Goal: Information Seeking & Learning: Learn about a topic

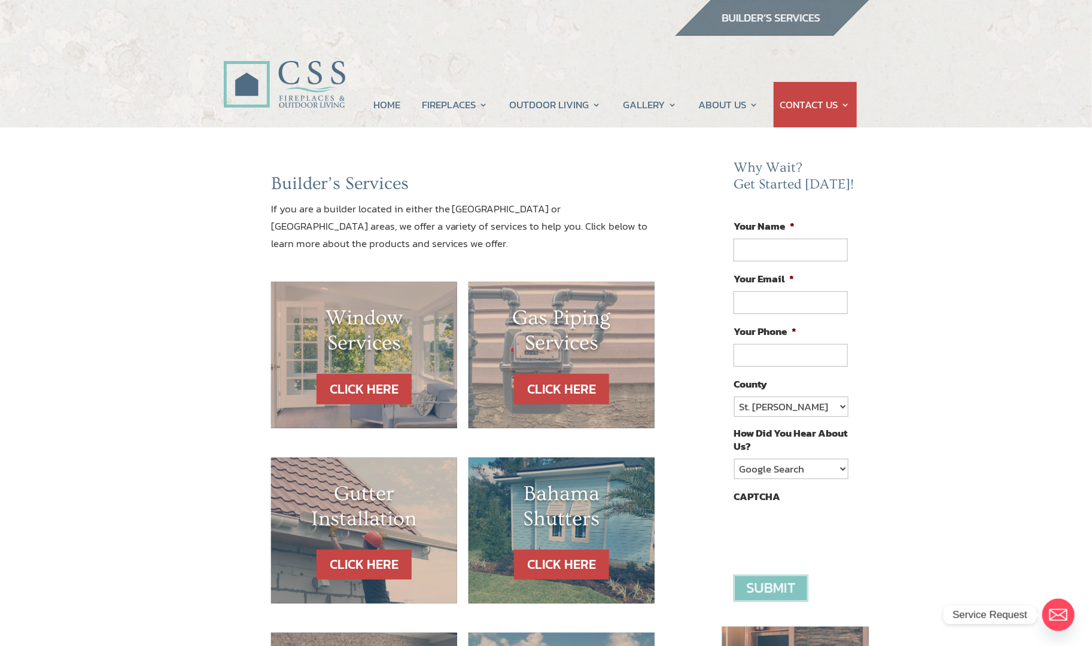
click at [117, 72] on my-module "HOME FIREPLACES Fireplace Remodel Fireplace Builder OUTDOOR LIVING Outdoor Kitc…" at bounding box center [546, 69] width 1092 height 116
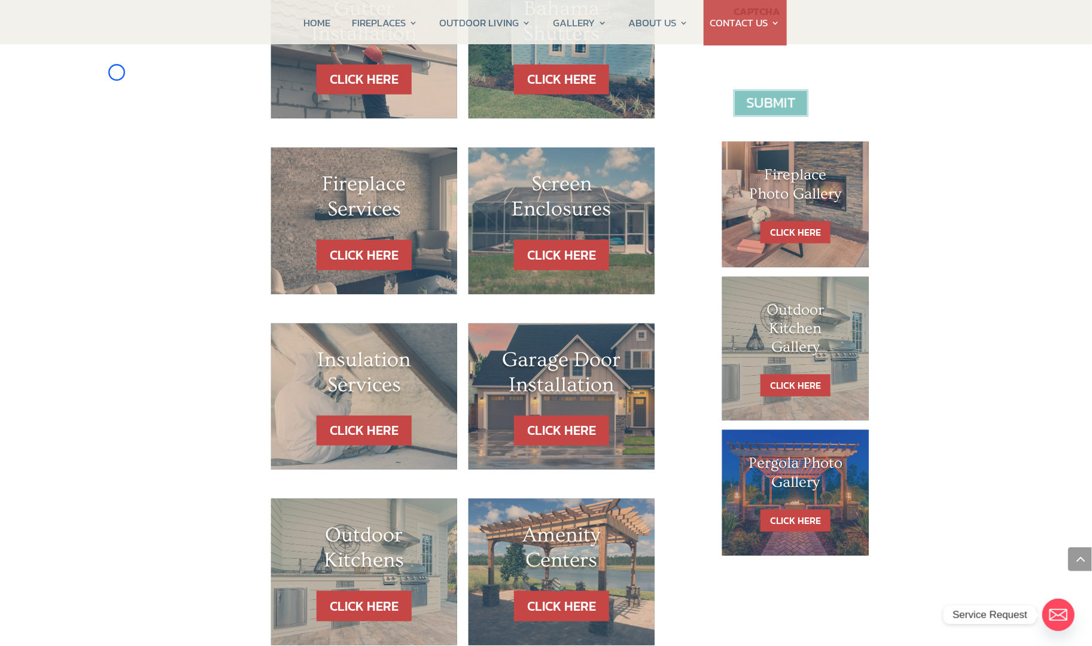
scroll to position [529, 0]
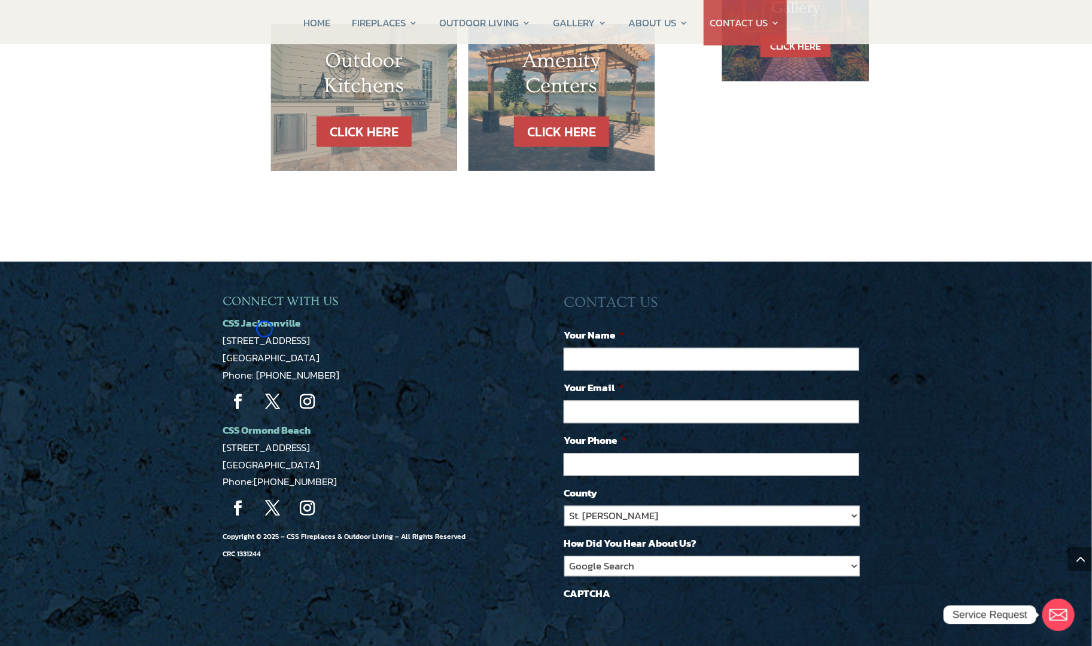
click at [264, 329] on span "CSS Jacksonville" at bounding box center [262, 324] width 78 height 16
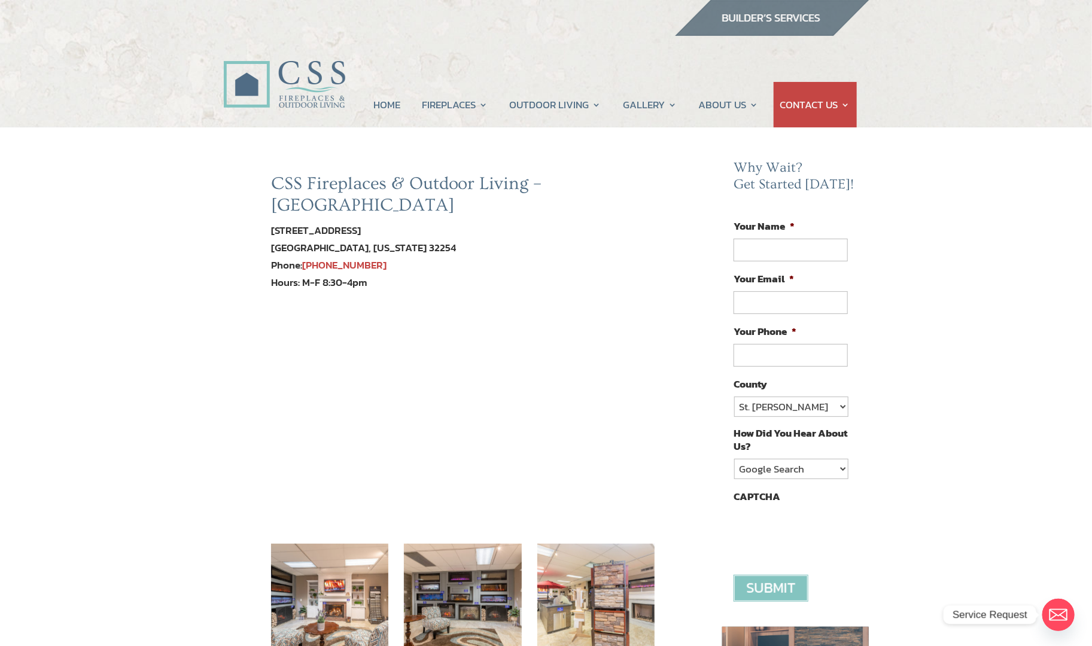
click at [107, 103] on my-module "HOME FIREPLACES Fireplace Remodel Fireplace Builder OUTDOOR LIVING Outdoor Kitc…" at bounding box center [546, 69] width 1092 height 116
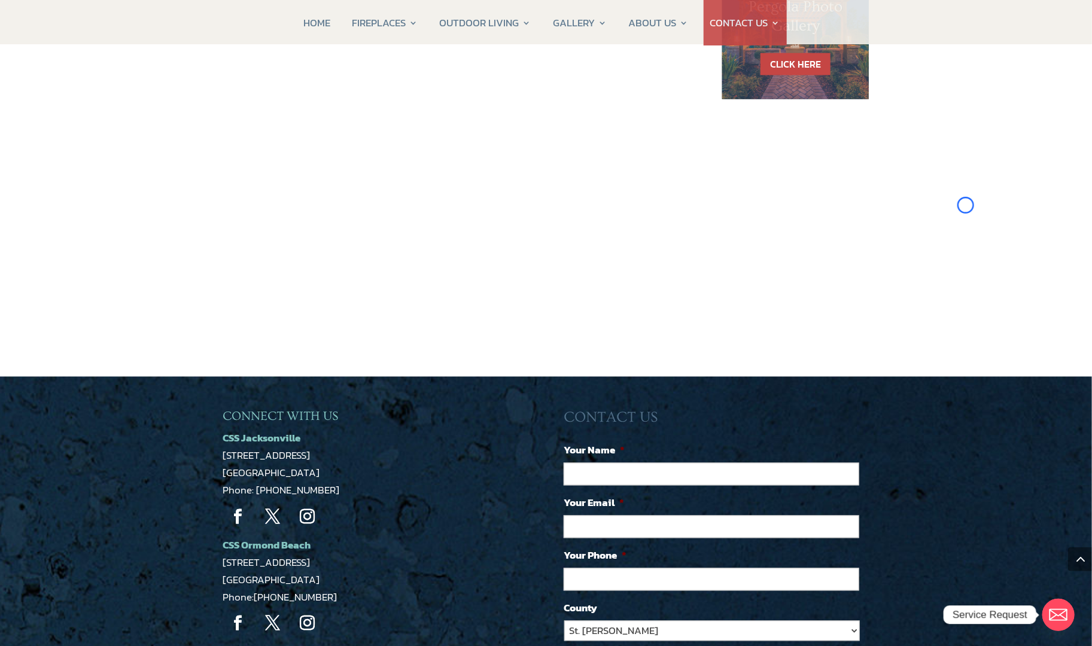
scroll to position [982, 0]
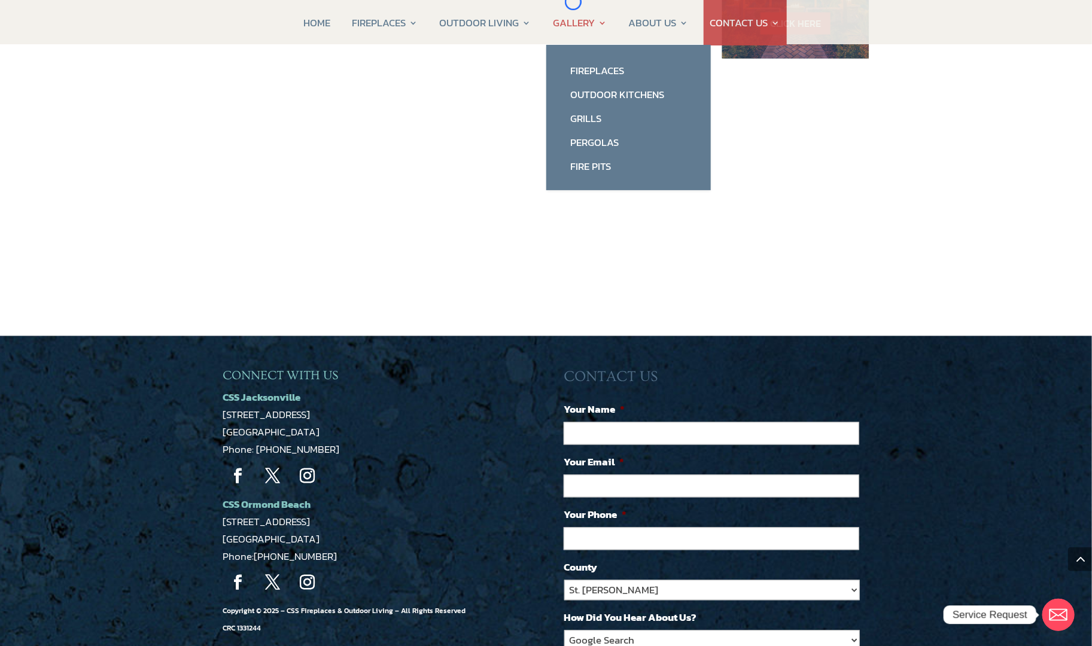
click at [573, 2] on link "GALLERY" at bounding box center [580, 22] width 54 height 45
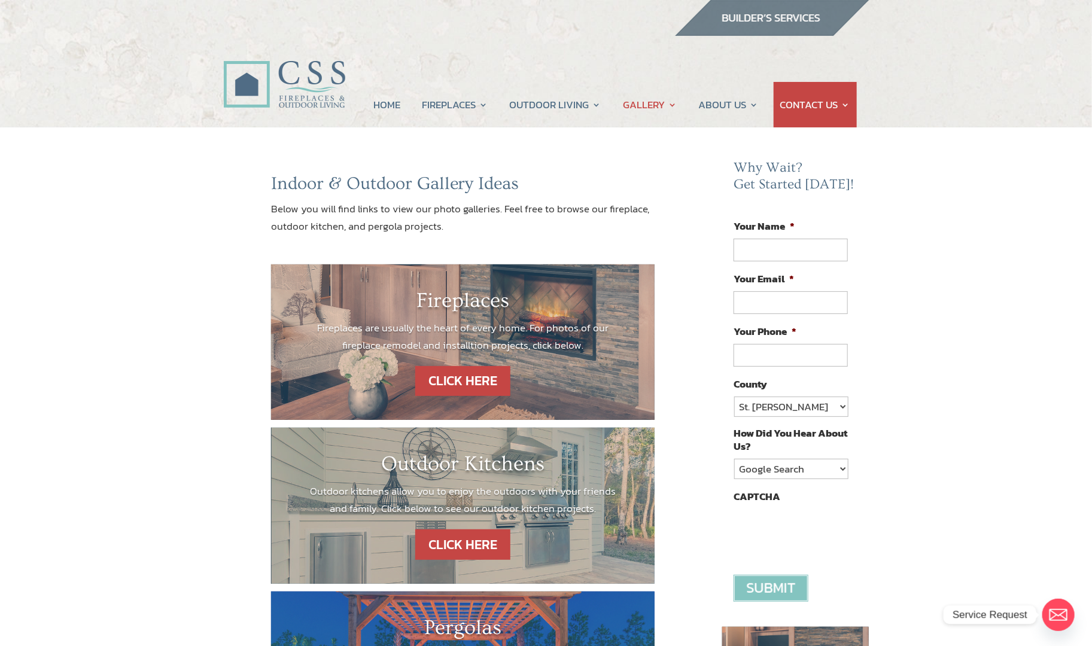
click at [86, 90] on my-module "HOME FIREPLACES Fireplace Remodel Fireplace Builder OUTDOOR LIVING Outdoor Kitc…" at bounding box center [546, 69] width 1092 height 116
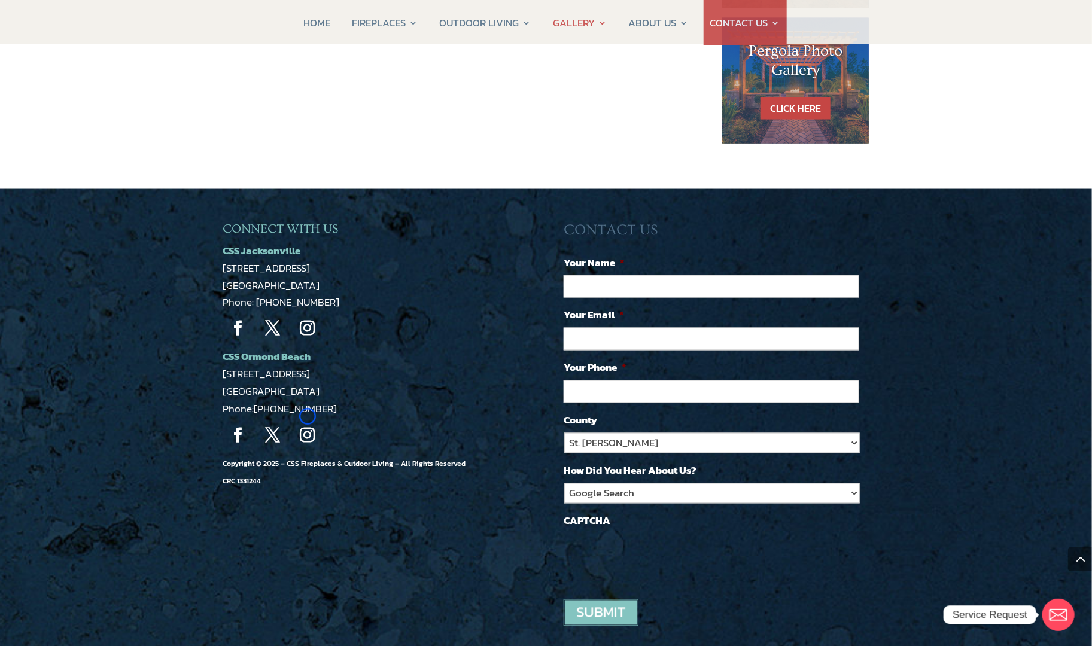
scroll to position [947, 0]
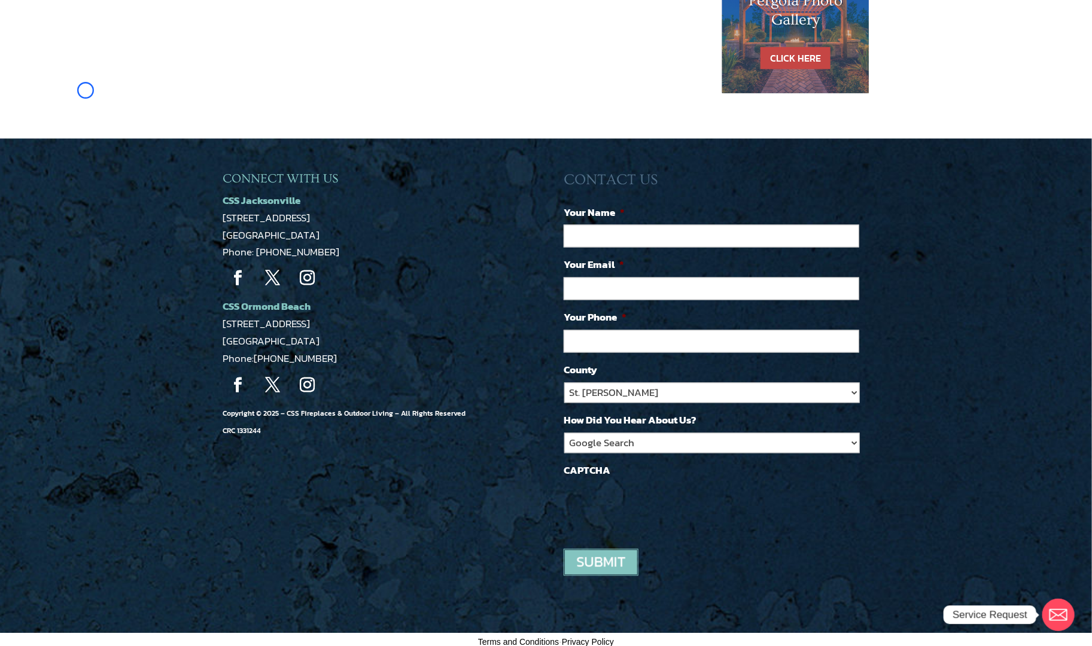
scroll to position [58, 0]
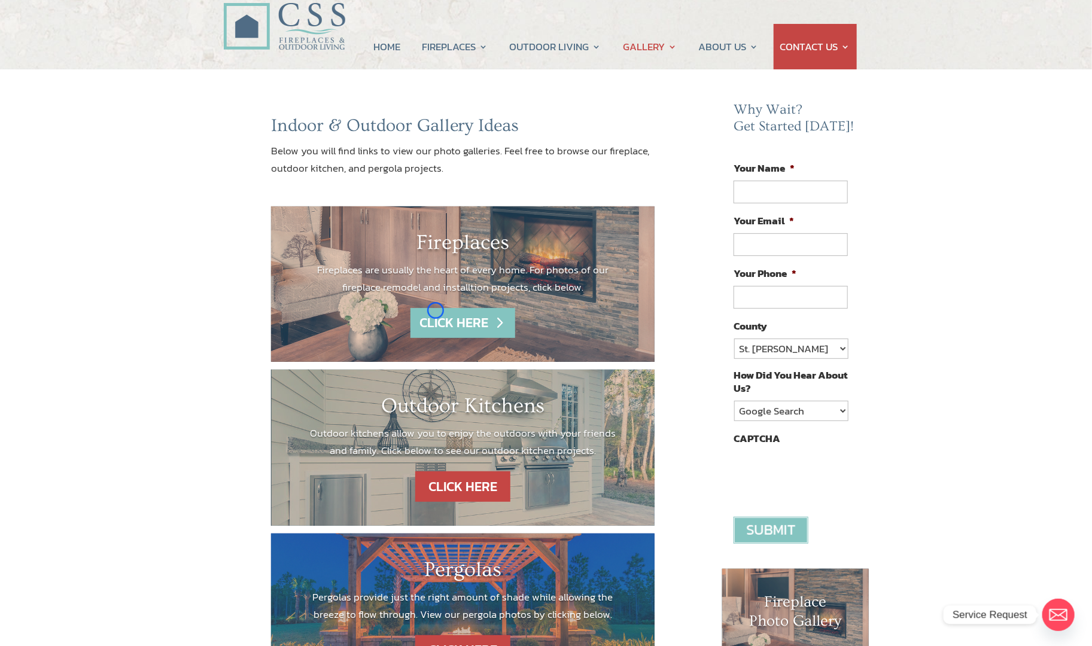
click at [435, 310] on link "CLICK HERE" at bounding box center [462, 323] width 104 height 31
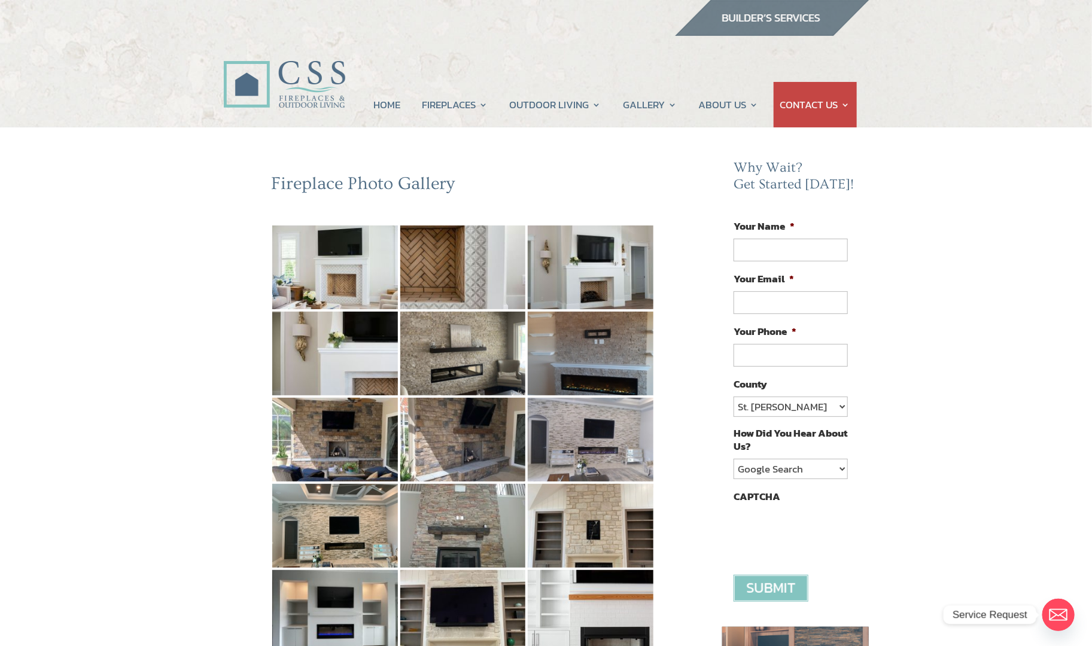
click at [67, 92] on my-module "HOME FIREPLACES Fireplace Remodel Fireplace Builder OUTDOOR LIVING Outdoor Kitc…" at bounding box center [546, 69] width 1092 height 116
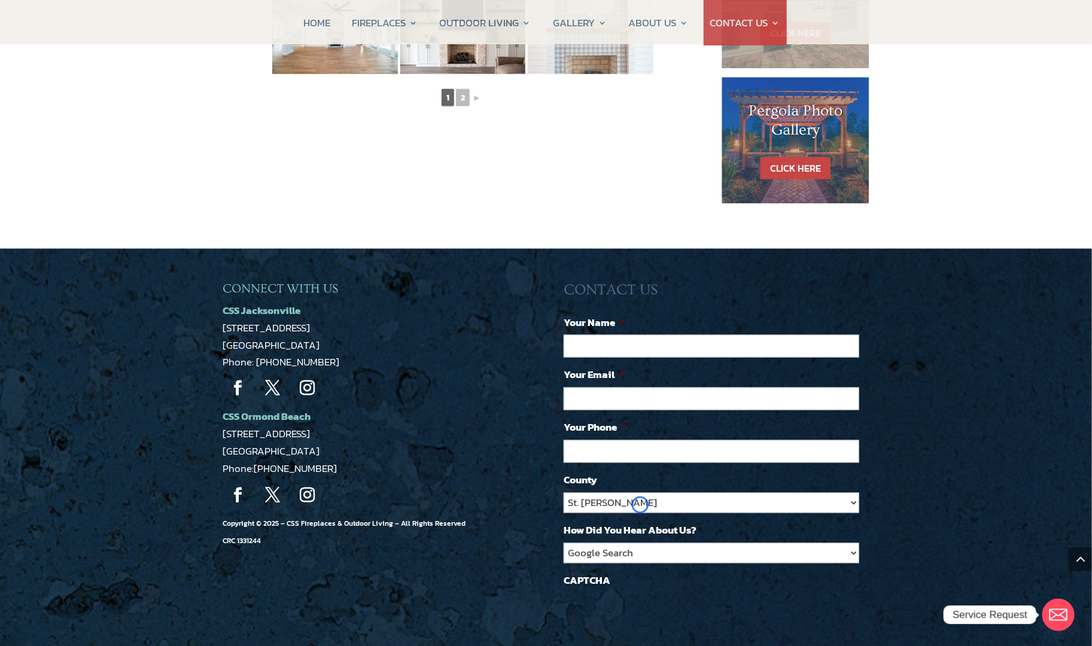
scroll to position [855, 0]
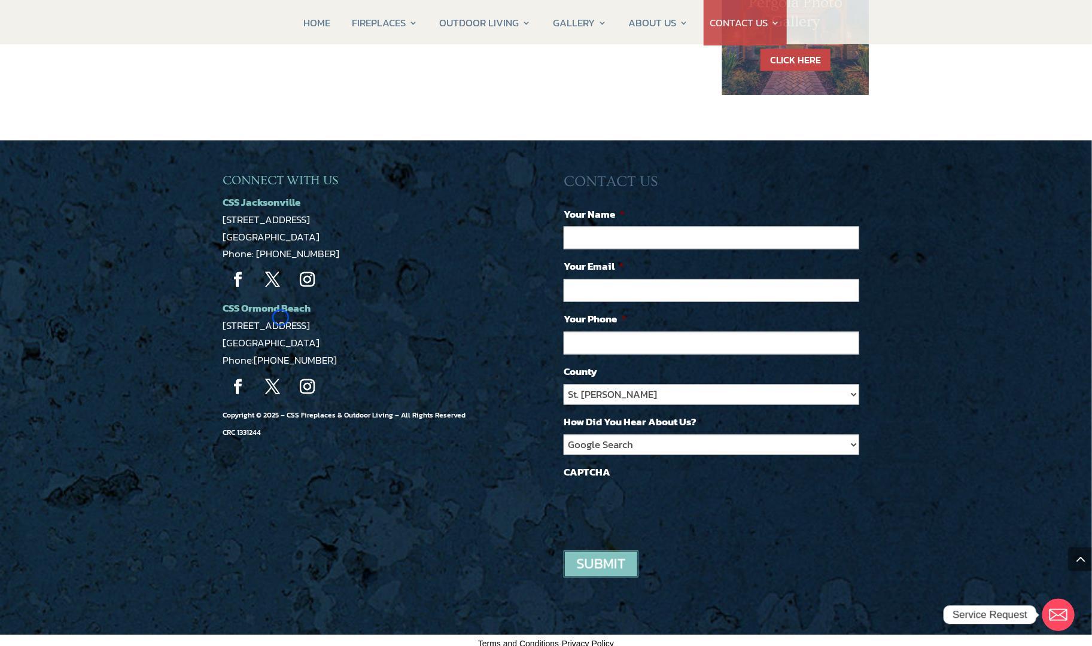
click at [281, 318] on span "[STREET_ADDRESS]" at bounding box center [266, 326] width 87 height 16
